Goal: Entertainment & Leisure: Consume media (video, audio)

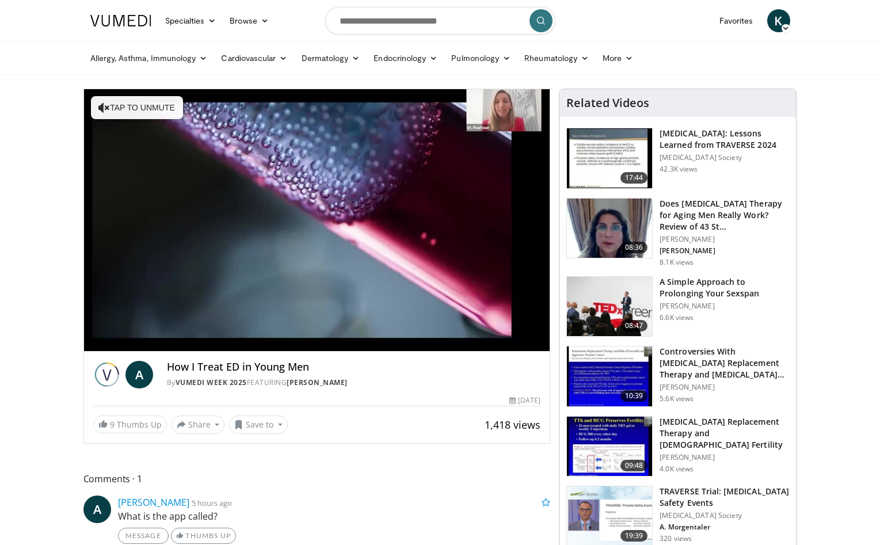
click at [119, 344] on div "10 seconds Tap to unmute" at bounding box center [317, 220] width 466 height 262
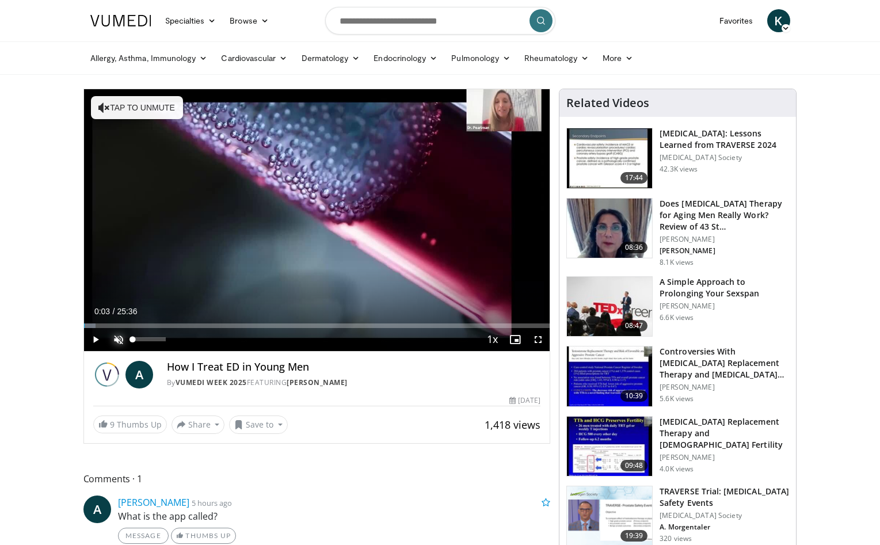
click at [120, 342] on span "Video Player" at bounding box center [118, 339] width 23 height 23
click at [114, 341] on span "Video Player" at bounding box center [118, 339] width 23 height 23
click at [117, 341] on span "Video Player" at bounding box center [118, 339] width 23 height 23
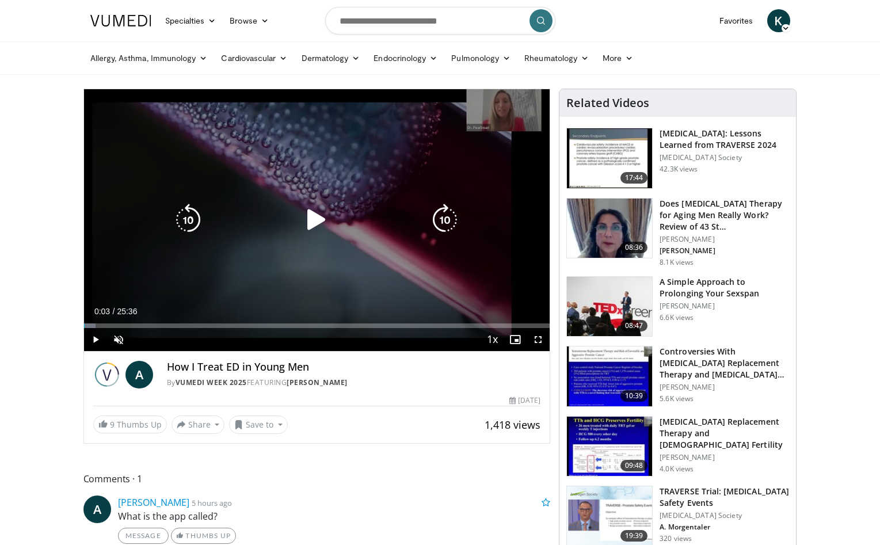
click at [318, 224] on icon "Video Player" at bounding box center [316, 220] width 32 height 32
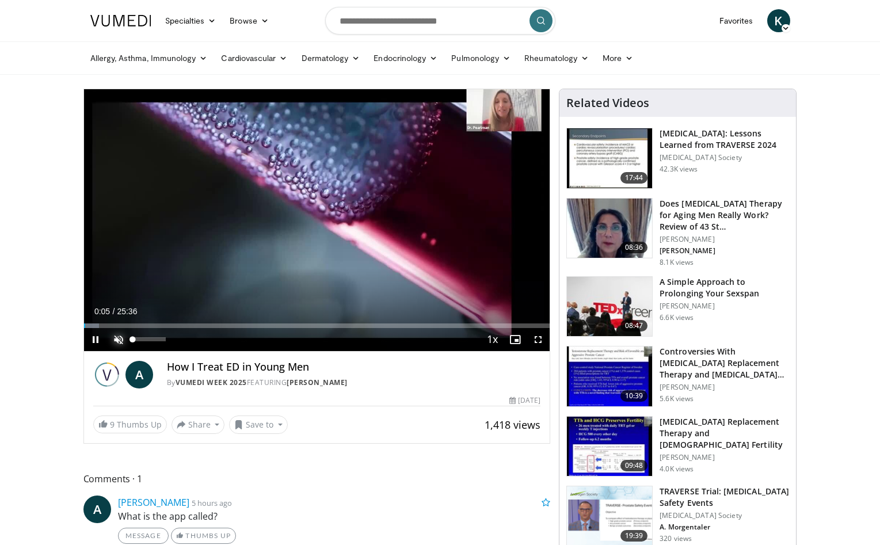
click at [124, 338] on span "Video Player" at bounding box center [118, 339] width 23 height 23
click at [120, 339] on span "Video Player" at bounding box center [118, 339] width 23 height 23
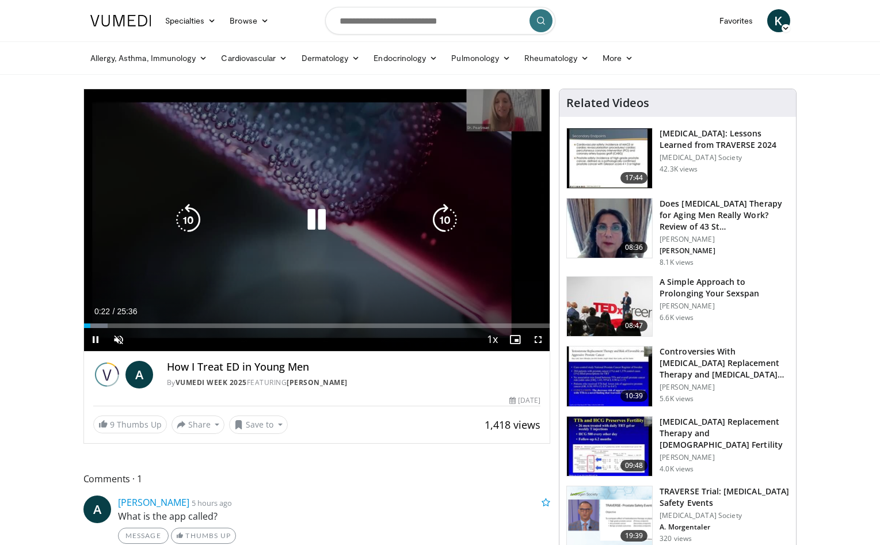
click at [315, 220] on icon "Video Player" at bounding box center [316, 220] width 32 height 32
